Goal: Transaction & Acquisition: Purchase product/service

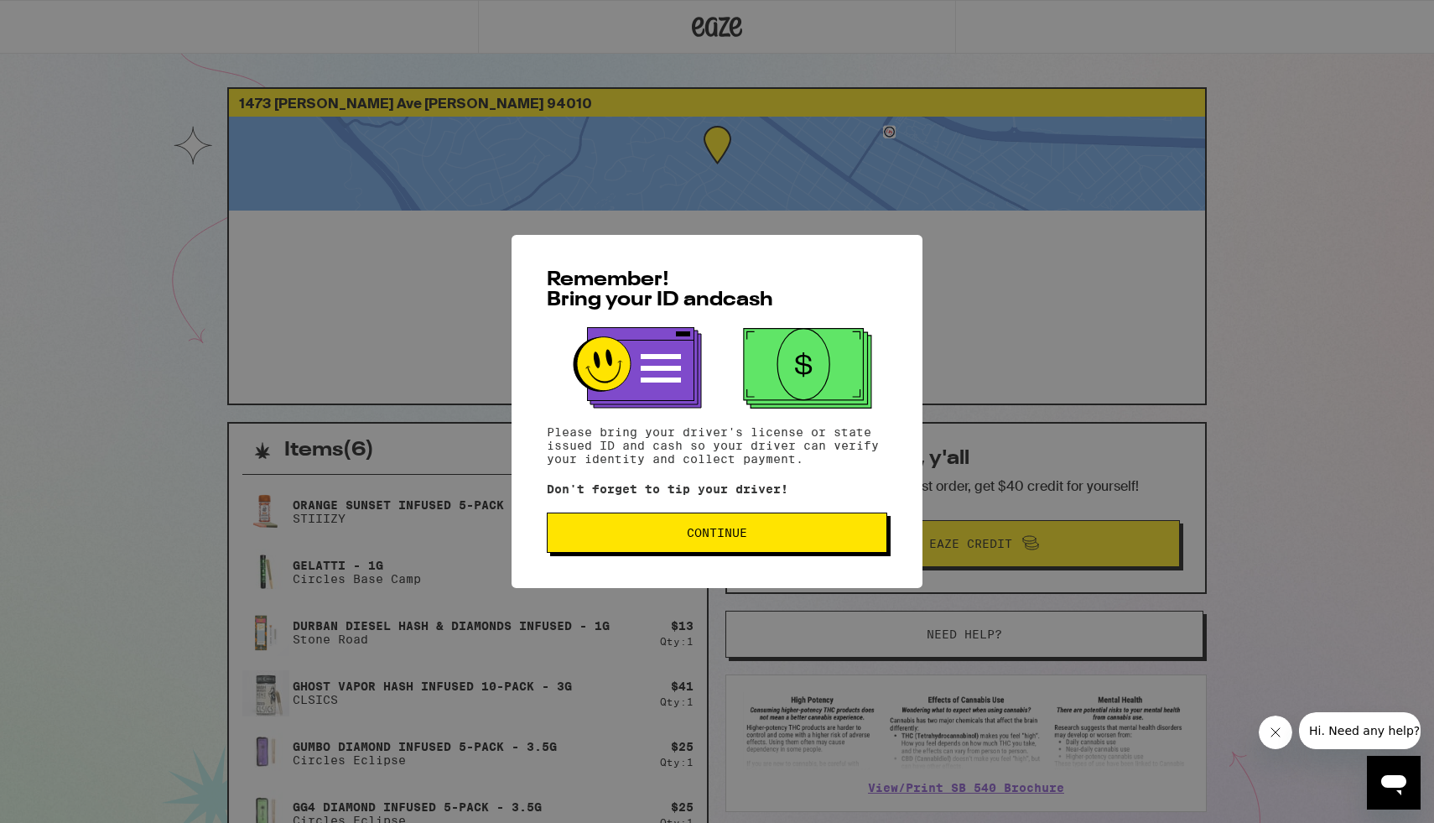
click at [716, 552] on button "Continue" at bounding box center [717, 533] width 341 height 40
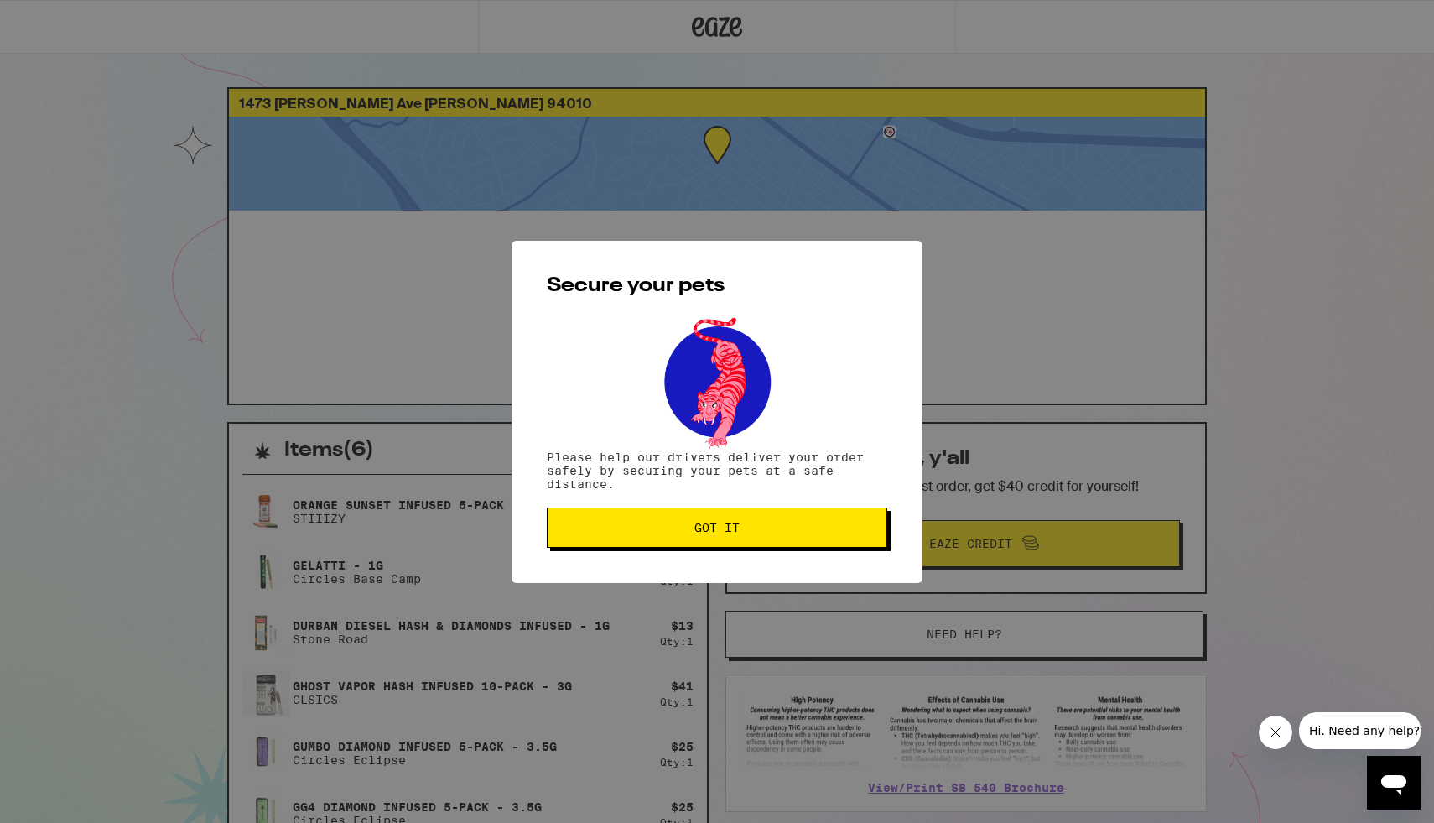
click at [696, 527] on span "Got it" at bounding box center [717, 528] width 45 height 12
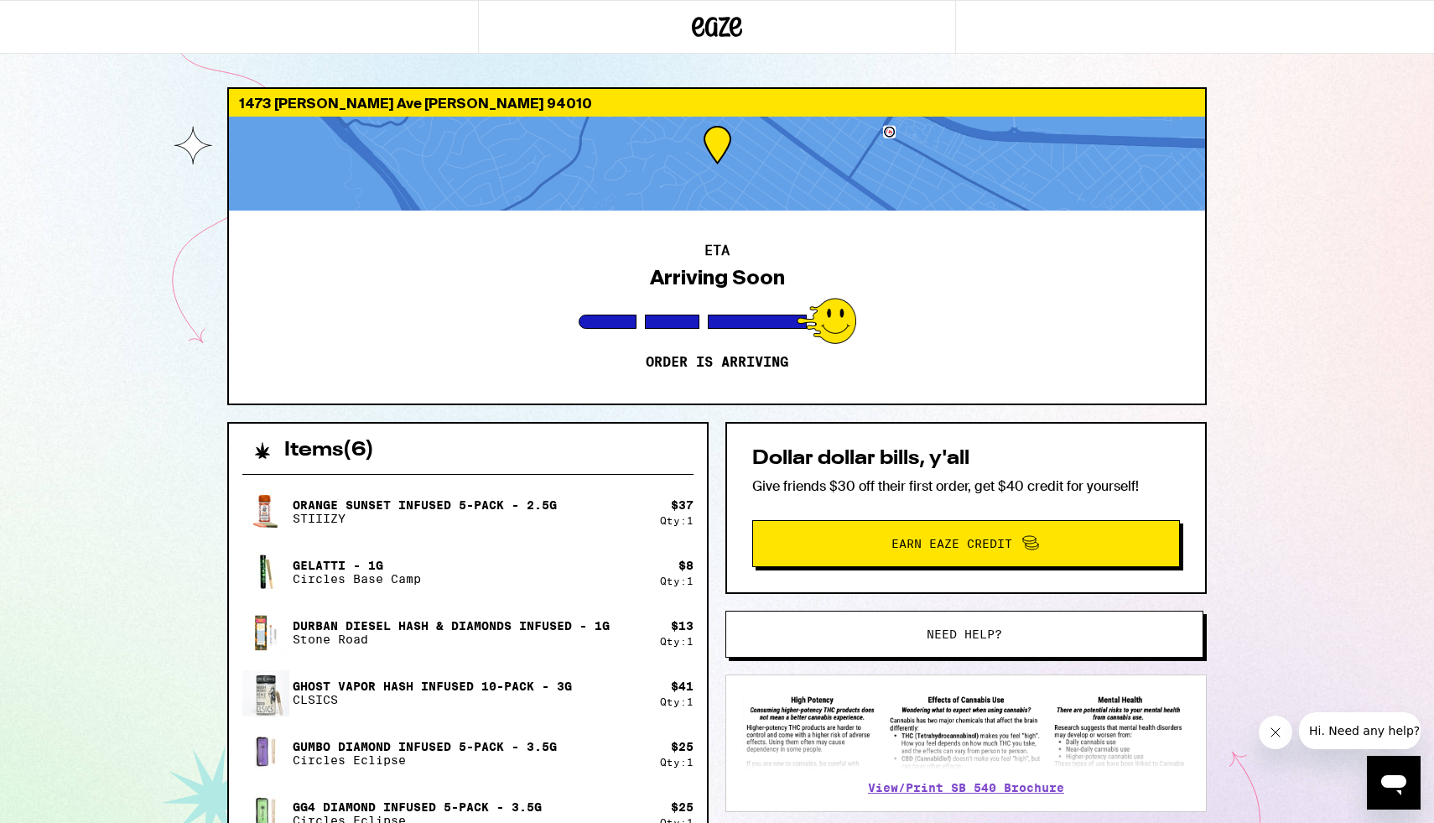
click at [516, 609] on div "Durban Diesel Hash & Diamonds Infused - [GEOGRAPHIC_DATA]" at bounding box center [451, 632] width 418 height 47
click at [509, 410] on div "1473 [PERSON_NAME] Ave [PERSON_NAME] 94010 ETA Arriving Soon Order is arriving …" at bounding box center [717, 589] width 1007 height 1004
click at [1277, 731] on icon "Close message from company" at bounding box center [1276, 732] width 8 height 8
